Goal: Task Accomplishment & Management: Use online tool/utility

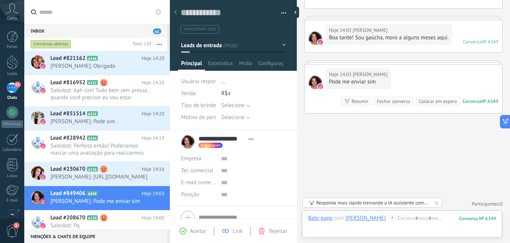
scroll to position [176, 0]
click at [395, 218] on icon at bounding box center [392, 217] width 7 height 7
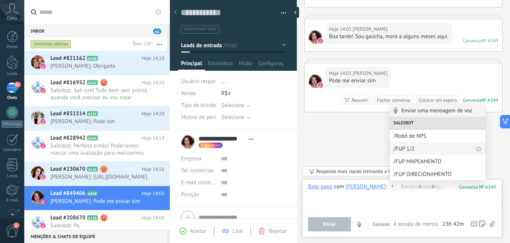
click at [415, 151] on span "/FUP 1/2" at bounding box center [435, 148] width 82 height 7
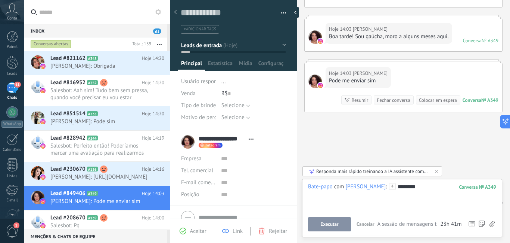
click at [337, 225] on span "Executar" at bounding box center [330, 223] width 18 height 5
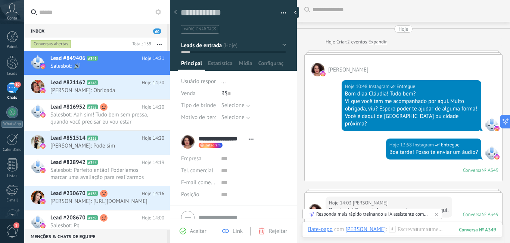
scroll to position [0, 0]
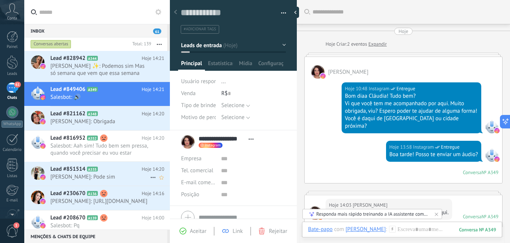
click at [121, 175] on span "[PERSON_NAME]: Pode sim" at bounding box center [100, 176] width 100 height 7
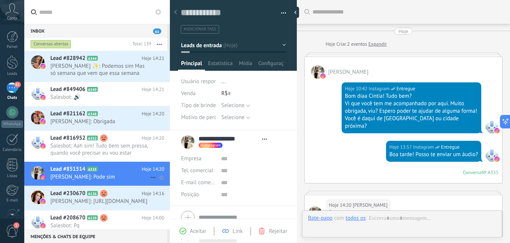
type textarea "**********"
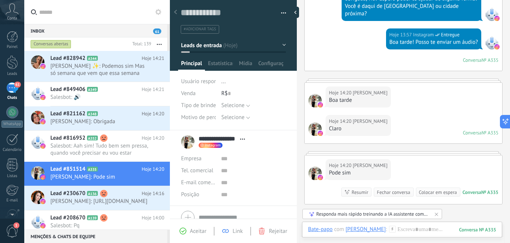
scroll to position [204, 0]
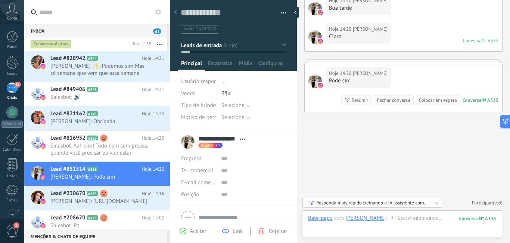
click at [389, 218] on use at bounding box center [392, 217] width 6 height 6
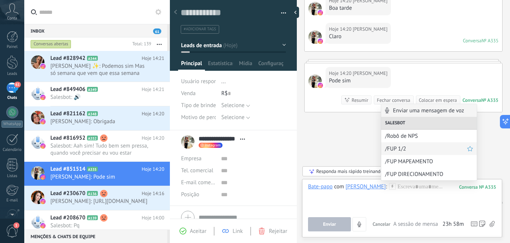
click at [398, 148] on span "/FUP 1/2" at bounding box center [426, 148] width 82 height 7
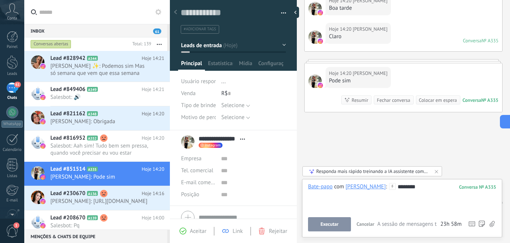
click at [338, 222] on span "Executar" at bounding box center [330, 223] width 18 height 5
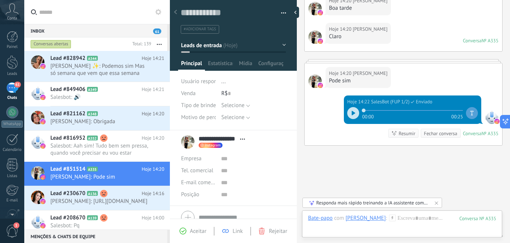
scroll to position [237, 0]
